Goal: Subscribe to service/newsletter

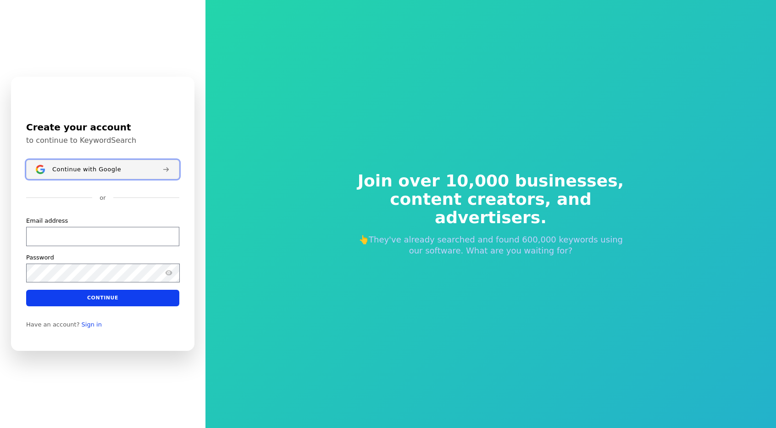
click at [122, 173] on div "Continue with Google" at bounding box center [103, 169] width 103 height 7
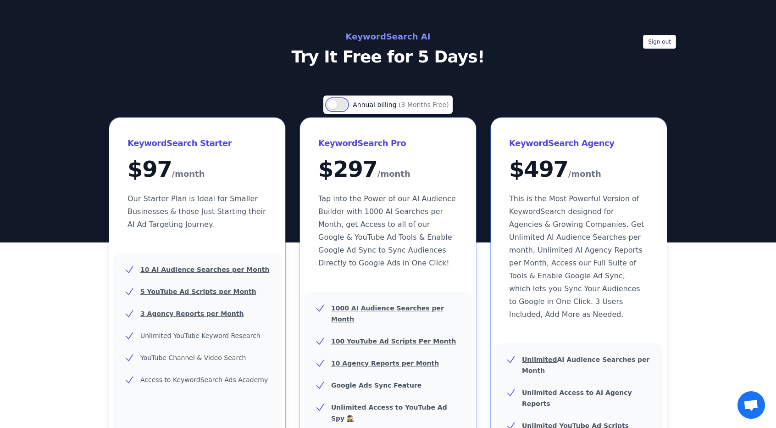
click at [343, 105] on button "Use setting" at bounding box center [337, 104] width 20 height 11
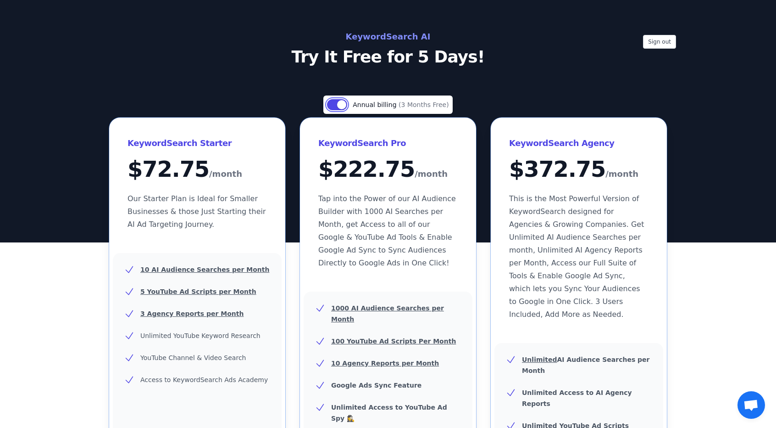
click at [343, 105] on button "Use setting" at bounding box center [337, 104] width 20 height 11
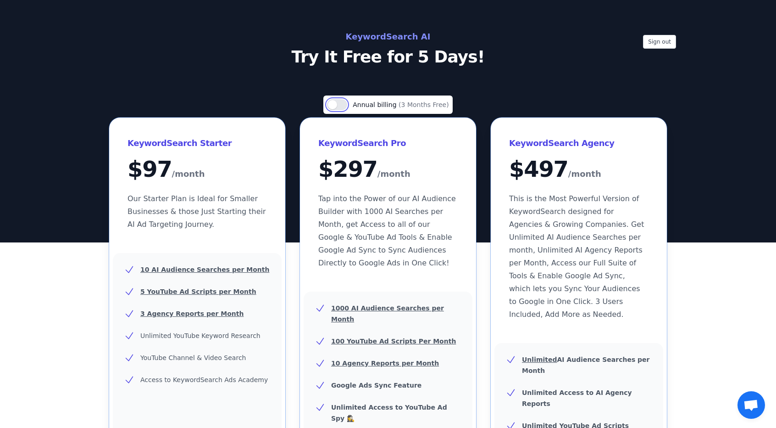
click at [343, 105] on button "Use setting" at bounding box center [337, 104] width 20 height 11
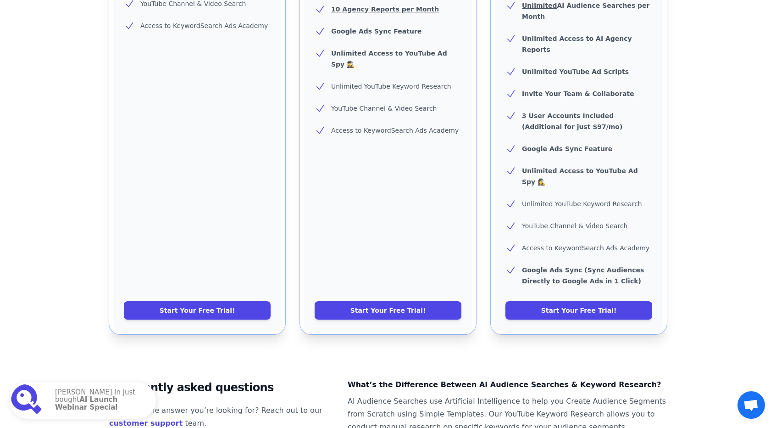
scroll to position [33, 0]
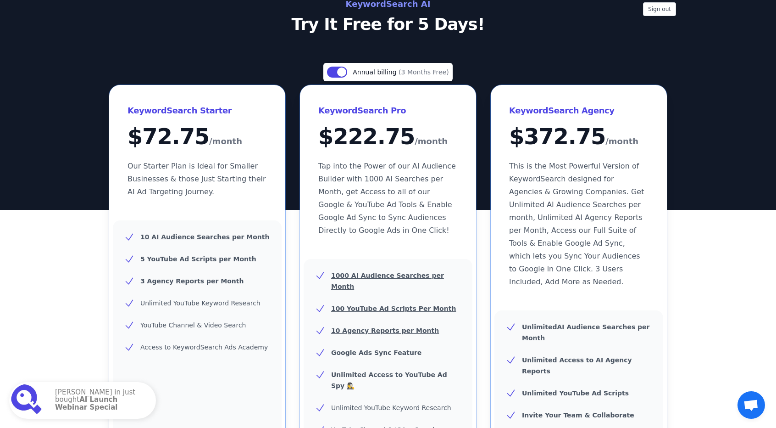
click at [362, 9] on h2 "KeywordSearch AI" at bounding box center [388, 4] width 411 height 15
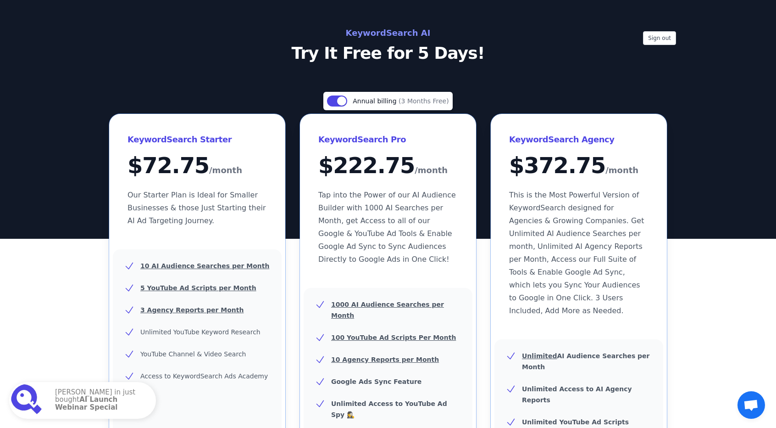
scroll to position [0, 0]
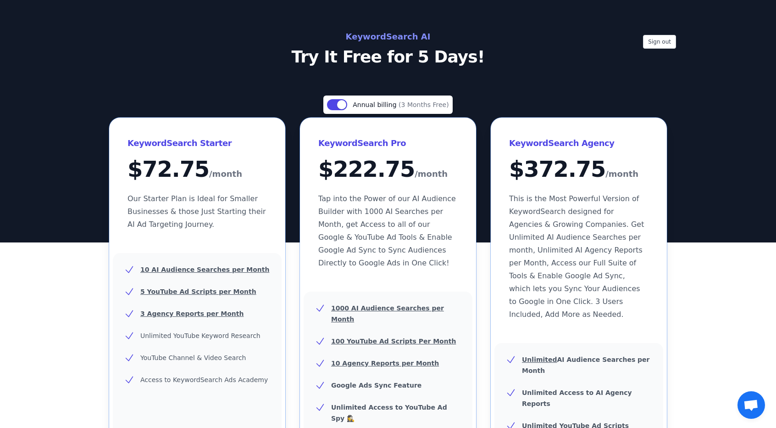
click at [376, 33] on h2 "KeywordSearch AI" at bounding box center [388, 36] width 411 height 15
drag, startPoint x: 376, startPoint y: 33, endPoint x: 372, endPoint y: 35, distance: 5.4
click at [375, 35] on h2 "KeywordSearch AI" at bounding box center [388, 36] width 411 height 15
